Goal: Transaction & Acquisition: Purchase product/service

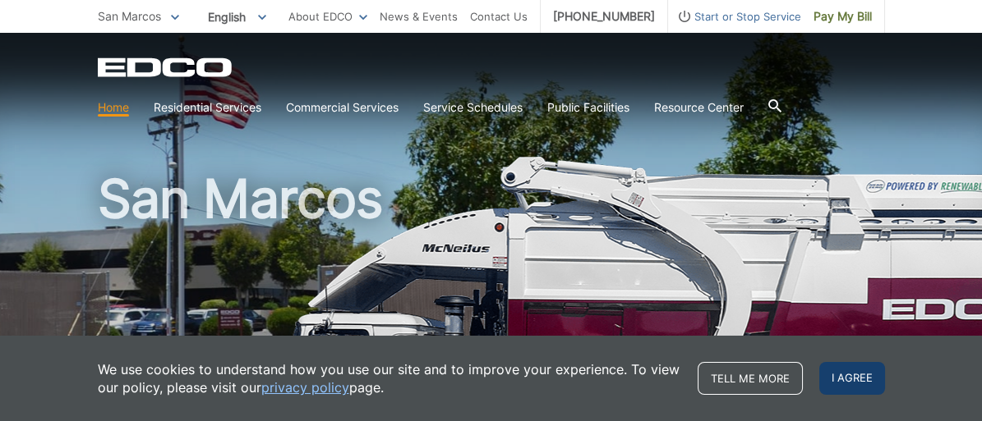
click at [833, 368] on span "I agree" at bounding box center [852, 378] width 66 height 33
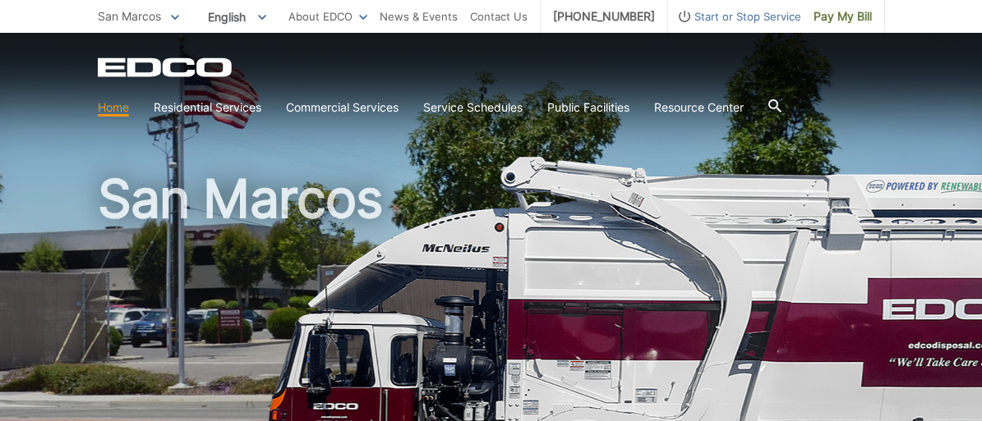
click at [977, 144] on div "San Marcos" at bounding box center [491, 279] width 982 height 493
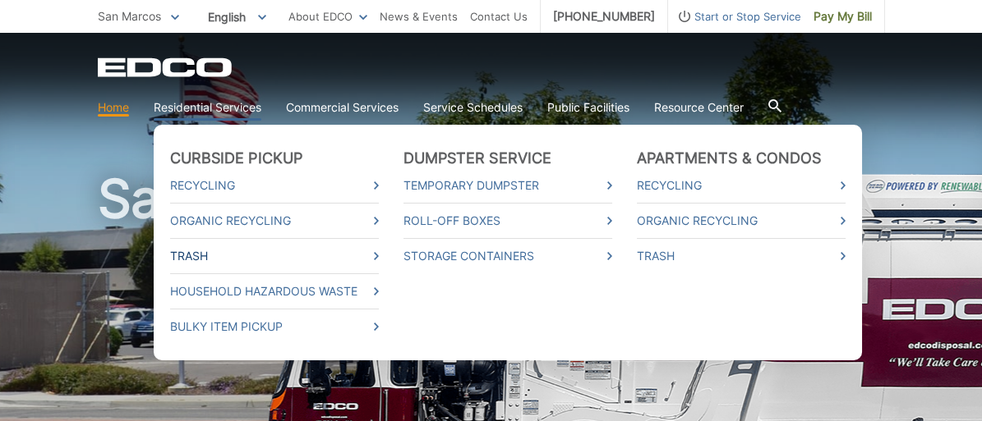
click at [207, 254] on link "Trash" at bounding box center [274, 256] width 209 height 18
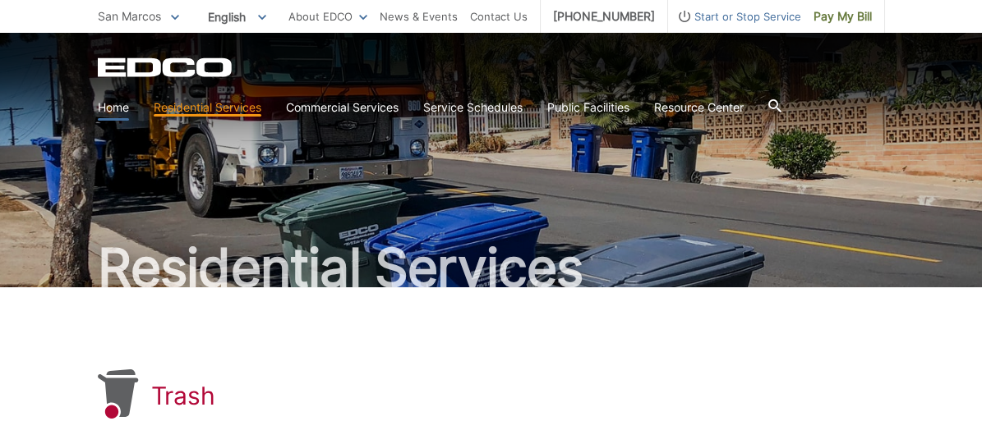
click at [116, 111] on link "Home" at bounding box center [113, 108] width 31 height 18
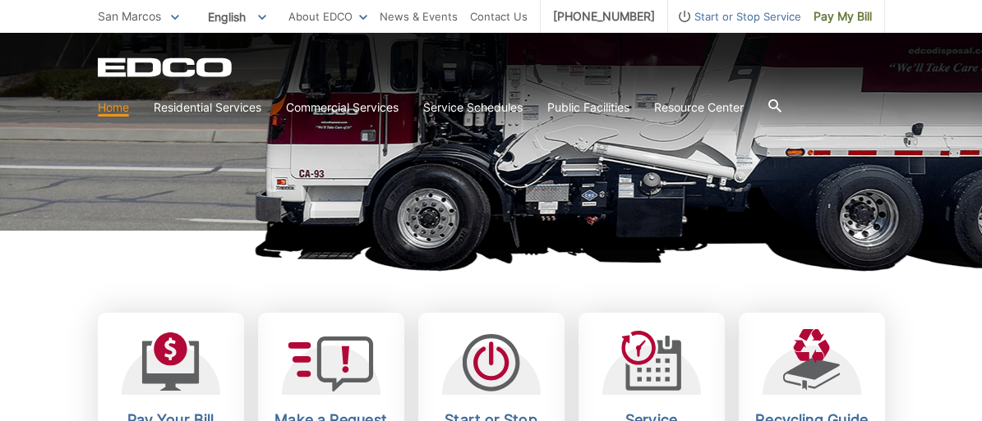
scroll to position [365, 0]
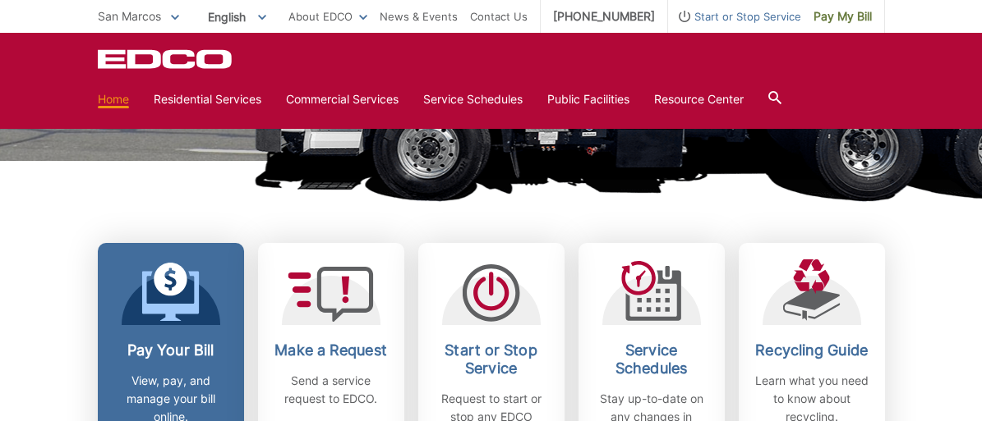
click at [191, 297] on icon at bounding box center [170, 292] width 58 height 59
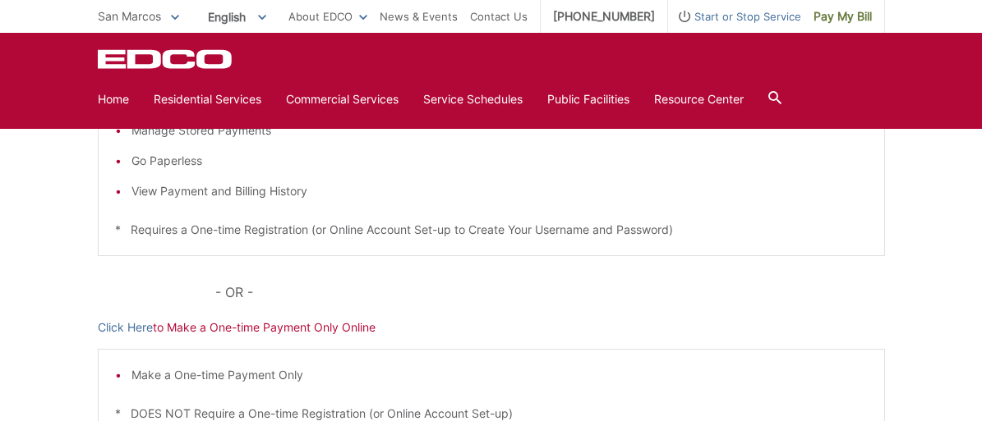
scroll to position [518, 0]
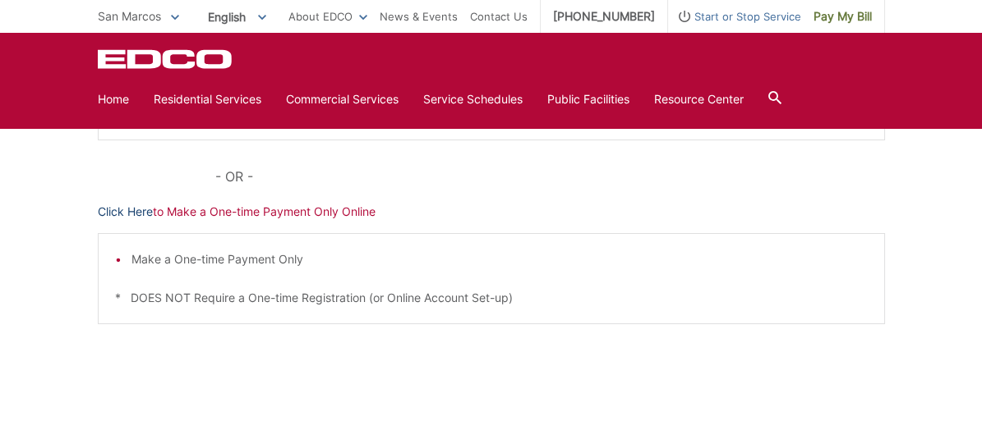
click at [132, 208] on link "Click Here" at bounding box center [125, 212] width 55 height 18
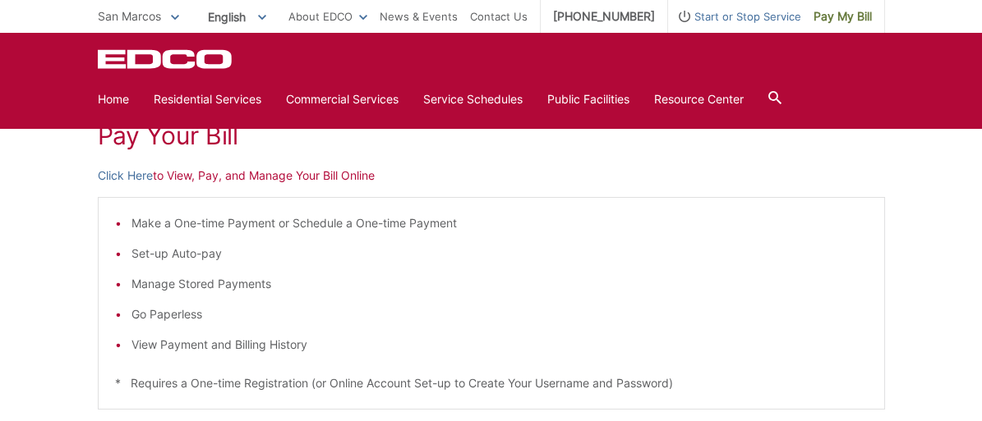
scroll to position [245, 0]
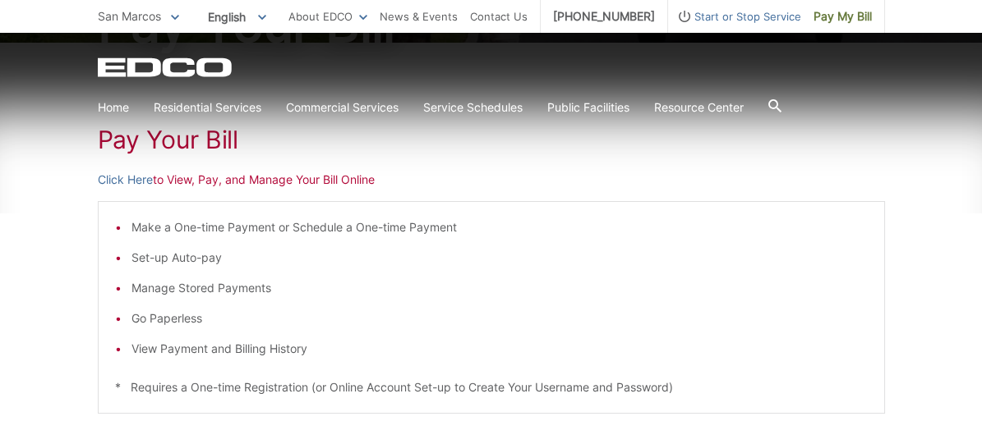
click at [171, 184] on p "Click Here to View, Pay, and Manage Your Bill Online" at bounding box center [491, 180] width 787 height 18
click at [136, 182] on link "Click Here" at bounding box center [125, 180] width 55 height 18
